Goal: Ask a question

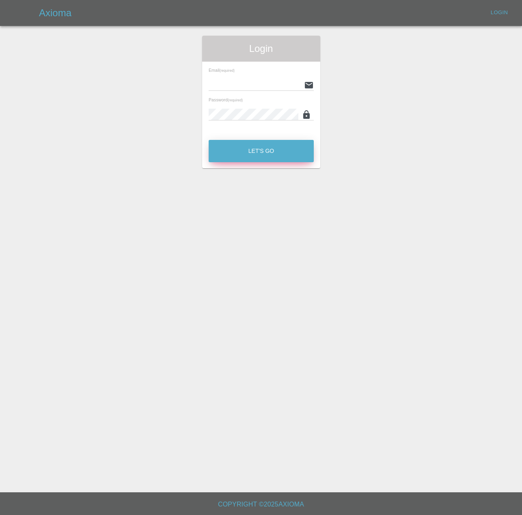
type input "[PERSON_NAME][EMAIL_ADDRESS][PERSON_NAME][DOMAIN_NAME]"
click at [287, 156] on button "Let's Go" at bounding box center [261, 151] width 105 height 22
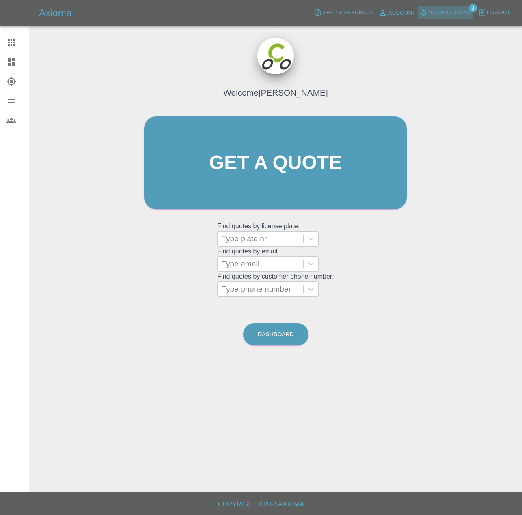
click at [443, 8] on span "Notifications" at bounding box center [450, 12] width 42 height 9
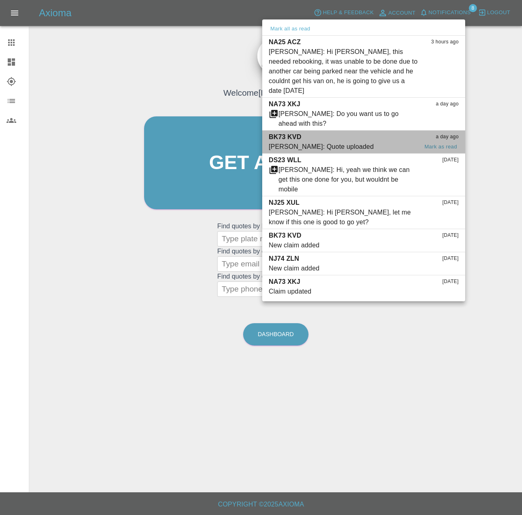
click at [332, 152] on div "[PERSON_NAME]: Quote uploaded" at bounding box center [321, 147] width 105 height 10
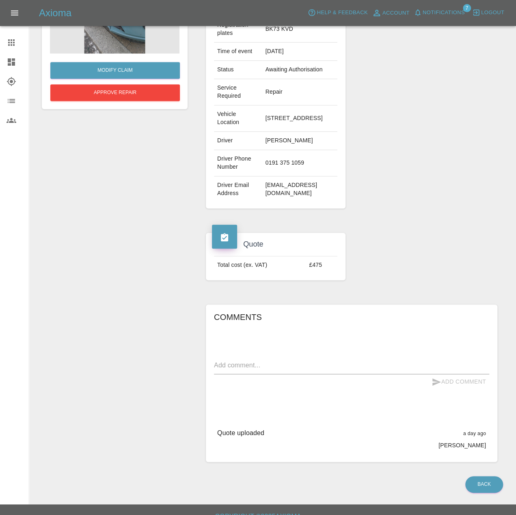
scroll to position [230, 0]
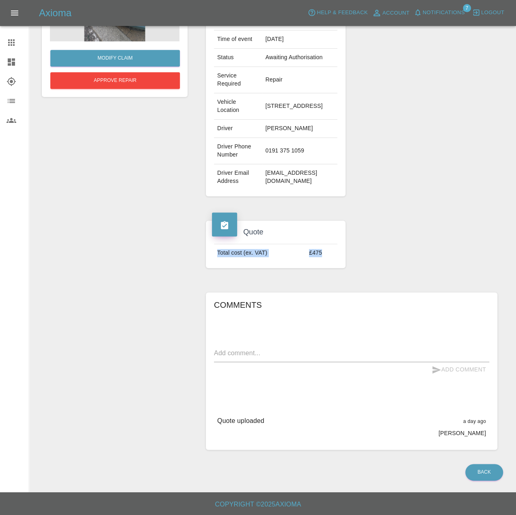
drag, startPoint x: 294, startPoint y: 224, endPoint x: 365, endPoint y: 236, distance: 72.3
click at [366, 236] on div "Claim Information Vehicle Make, Model, Year HYUNDAI I10 ADVANCE 2023 Registrati…" at bounding box center [352, 202] width 304 height 520
click at [365, 236] on div at bounding box center [428, 245] width 152 height 72
click at [348, 349] on textarea at bounding box center [351, 355] width 275 height 12
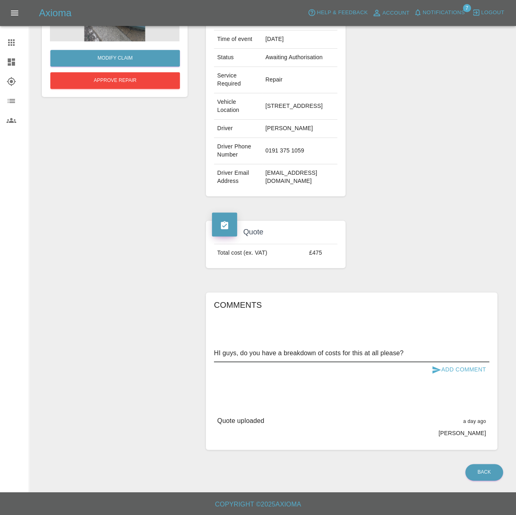
type textarea "HI guys, do you have a breakdown of costs for this at all please?"
click at [448, 362] on button "Add Comment" at bounding box center [458, 369] width 61 height 15
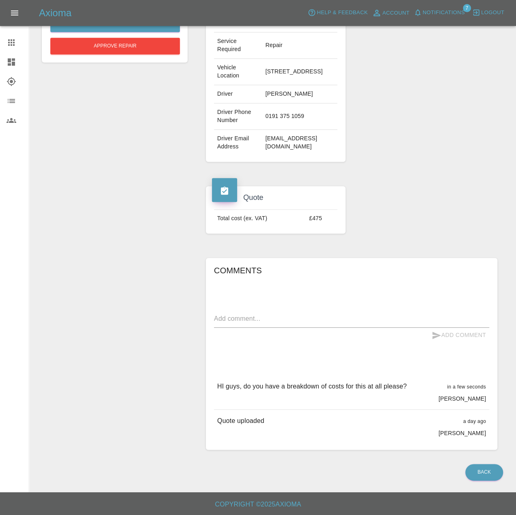
drag, startPoint x: 491, startPoint y: 429, endPoint x: 216, endPoint y: 410, distance: 275.8
click at [216, 410] on div "Comments x Add Comment HI guys, do you have a breakdown of costs for this at al…" at bounding box center [351, 354] width 291 height 192
copy div "HI guys, do you have a breakdown of costs for this at all please? in a few seco…"
